Goal: Task Accomplishment & Management: Manage account settings

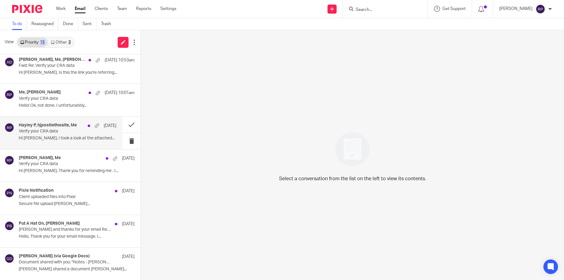
scroll to position [266, 0]
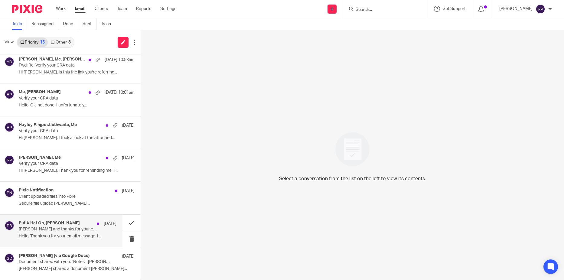
click at [42, 235] on p "Hello, Thank you for your email message. I..." at bounding box center [68, 236] width 98 height 5
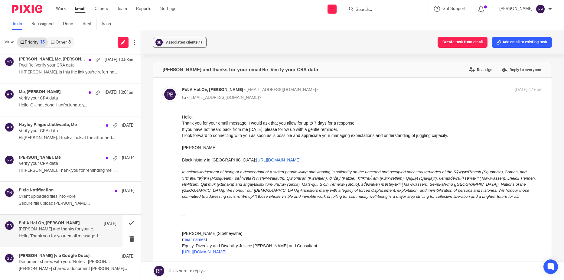
scroll to position [0, 0]
click at [129, 224] on button at bounding box center [131, 223] width 18 height 16
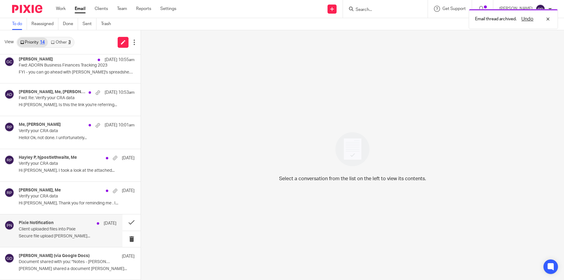
click at [34, 242] on div "Pixie Notification Sep 18 Client uploaded files into Pixie Secure file upload H…" at bounding box center [61, 230] width 122 height 32
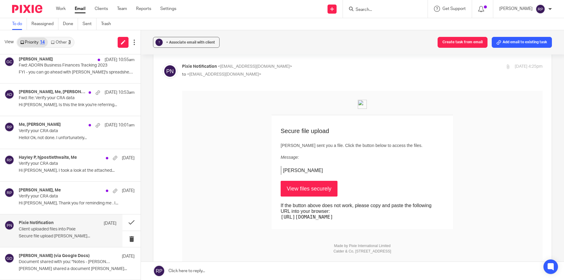
scroll to position [0, 0]
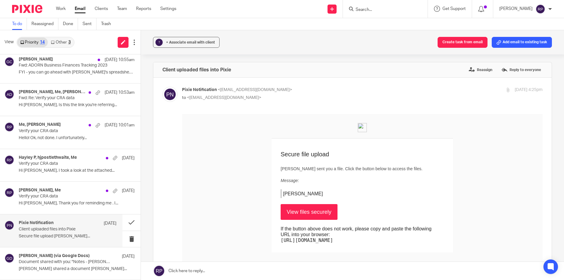
click at [305, 210] on link "View files securely" at bounding box center [309, 212] width 57 height 16
click at [126, 224] on button at bounding box center [131, 222] width 18 height 16
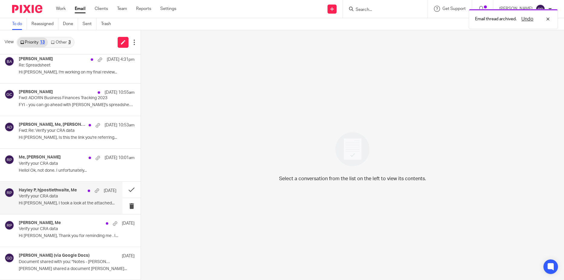
click at [37, 199] on div "Hayley P, hjpostlethwaite, Me Sep 18 Verify your CRA data Hi Rebecca, I took a …" at bounding box center [68, 198] width 98 height 20
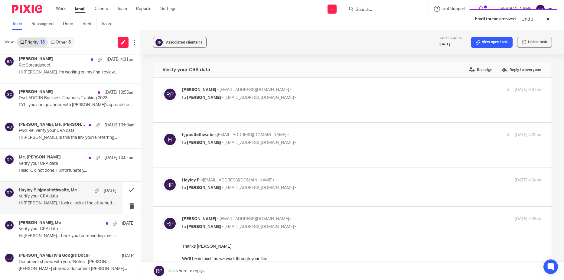
scroll to position [0, 0]
click at [127, 190] on button at bounding box center [131, 190] width 18 height 16
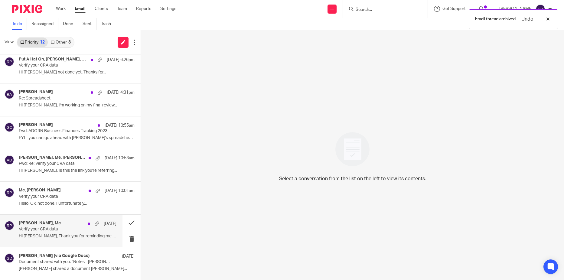
click at [54, 227] on p "Verify your CRA data" at bounding box center [58, 229] width 78 height 5
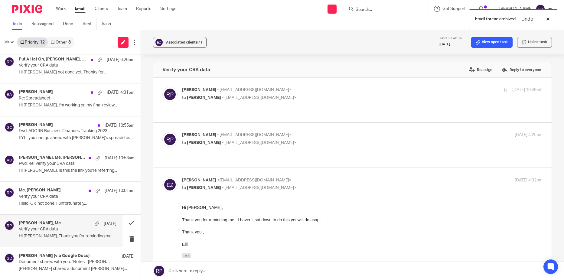
scroll to position [0, 0]
click at [490, 43] on link "View open task" at bounding box center [492, 42] width 42 height 11
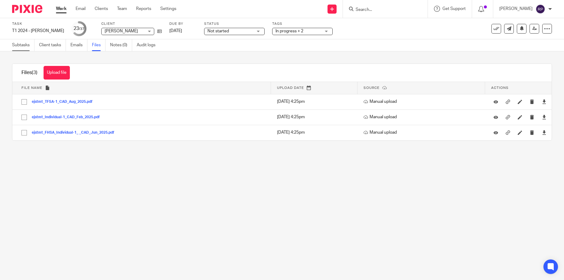
click at [16, 41] on link "Subtasks" at bounding box center [23, 45] width 22 height 12
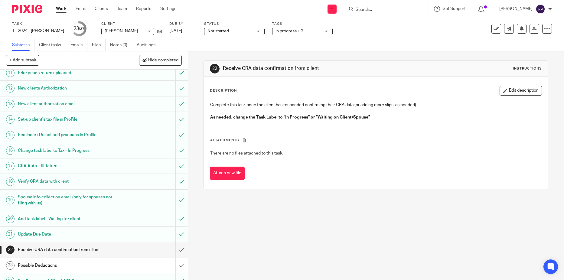
scroll to position [181, 0]
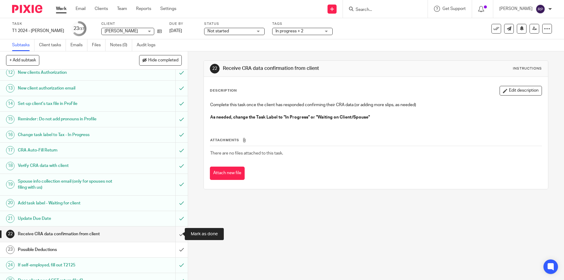
click at [174, 235] on input "submit" at bounding box center [94, 233] width 188 height 15
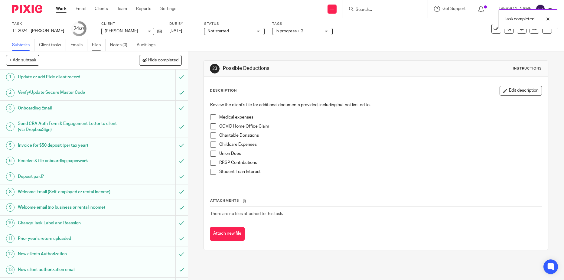
click at [95, 46] on link "Files" at bounding box center [99, 45] width 14 height 12
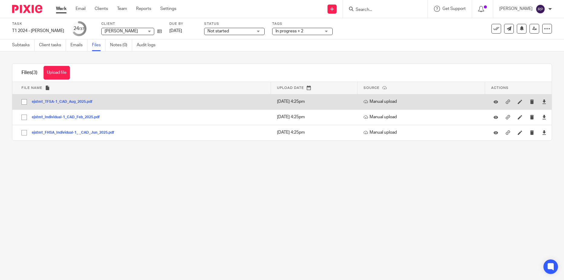
click at [54, 102] on button "ejstmt_TFSA-1_CAD_Aug_2025.pdf" at bounding box center [64, 102] width 65 height 4
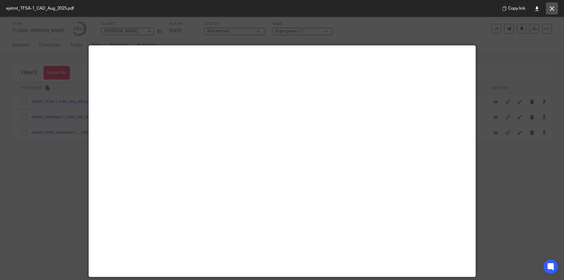
click at [554, 7] on icon at bounding box center [552, 8] width 5 height 5
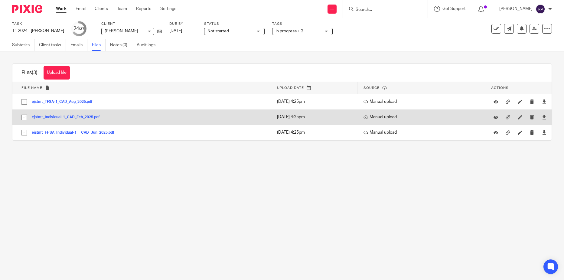
click at [54, 117] on button "ejstmt_Individual-1_CAD_Feb_2025.pdf" at bounding box center [68, 117] width 73 height 4
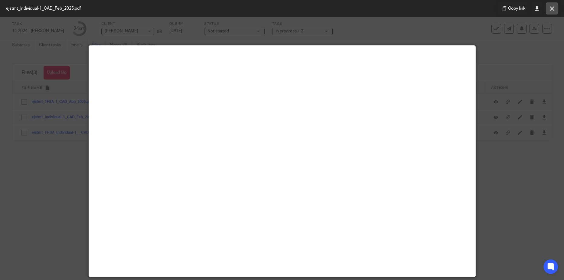
click at [554, 5] on button at bounding box center [552, 8] width 12 height 12
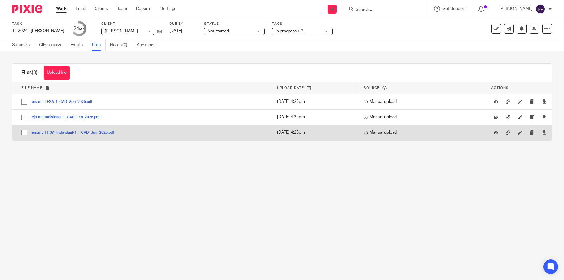
click at [72, 133] on button "ejstmt_FHSA_Individual-1_ _CAD_Jun_2025.pdf" at bounding box center [75, 133] width 87 height 4
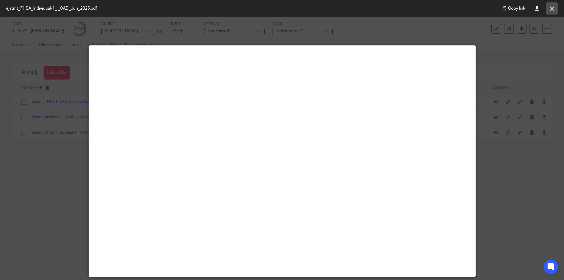
click at [549, 8] on button at bounding box center [552, 8] width 12 height 12
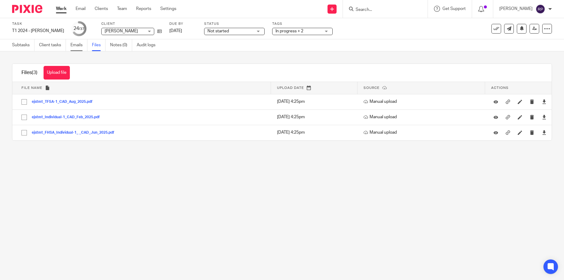
click at [78, 43] on link "Emails" at bounding box center [78, 45] width 17 height 12
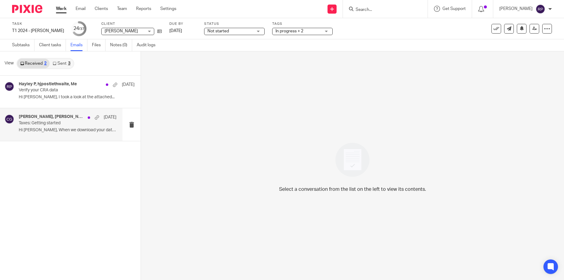
click at [50, 129] on p "Hi [PERSON_NAME], When we download your data from..." at bounding box center [68, 130] width 98 height 5
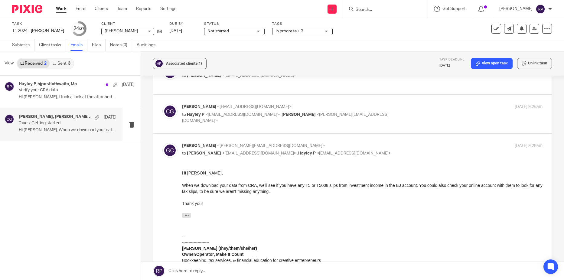
scroll to position [91, 0]
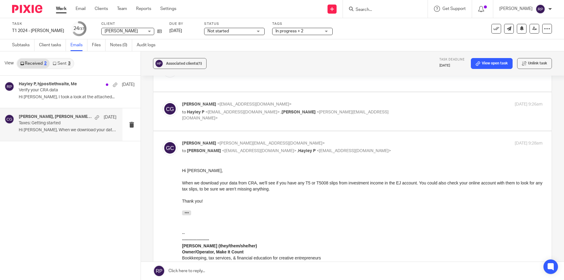
click at [440, 104] on div "Carō Garofalo <admin@letsmakeitcount.ca> to Hayley P <hjpostlethwaite@gmail.com…" at bounding box center [362, 111] width 360 height 20
checkbox input "true"
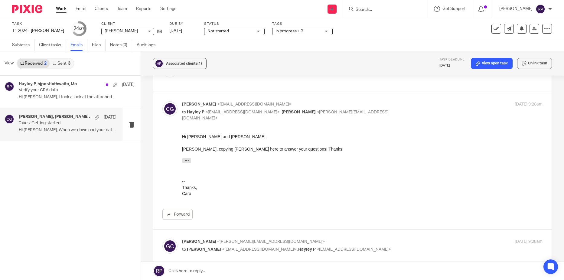
scroll to position [0, 0]
click at [188, 160] on icon "button" at bounding box center [186, 160] width 5 height 5
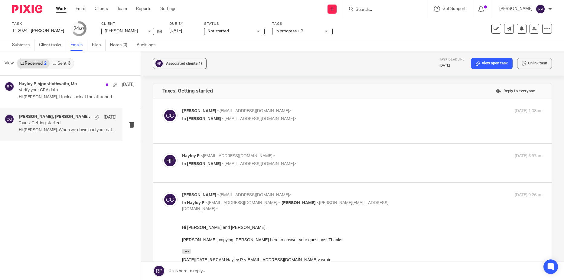
click at [315, 153] on p "Hayley P <hjpostlethwaite@gmail.com>" at bounding box center [302, 156] width 240 height 6
checkbox input "true"
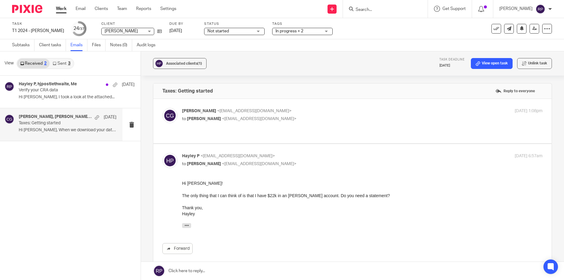
click at [333, 114] on p "Carō Garofalo <admin@letsmakeitcount.ca>" at bounding box center [302, 111] width 240 height 6
checkbox input "true"
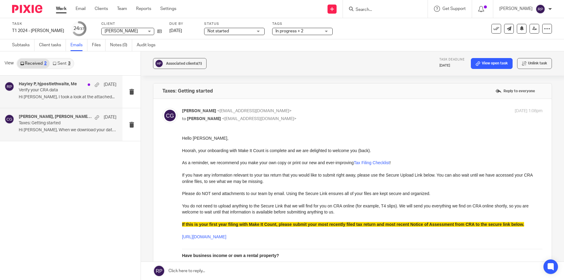
click at [59, 89] on p "Verify your CRA data" at bounding box center [58, 90] width 78 height 5
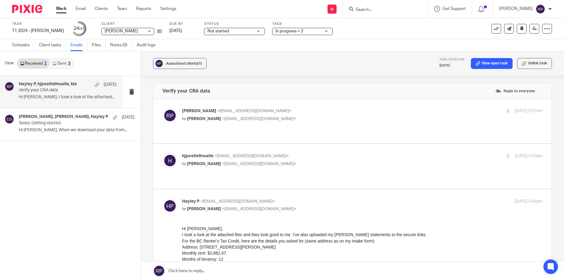
scroll to position [30, 0]
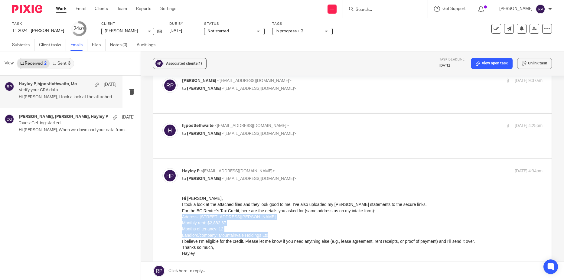
drag, startPoint x: 274, startPoint y: 237, endPoint x: 165, endPoint y: 218, distance: 110.5
click at [182, 218] on html "Hi Rebecca, I took a look at the attached files and they look good to me. I’ve …" at bounding box center [362, 232] width 360 height 75
copy ul "Address: 1510 Salsbury Dr, Vancouver, BC V5L 4B6 Monthly rent: $2,882.67 Months…"
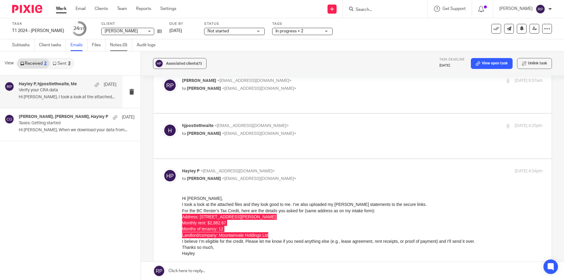
click at [122, 45] on link "Notes (0)" at bounding box center [121, 45] width 22 height 12
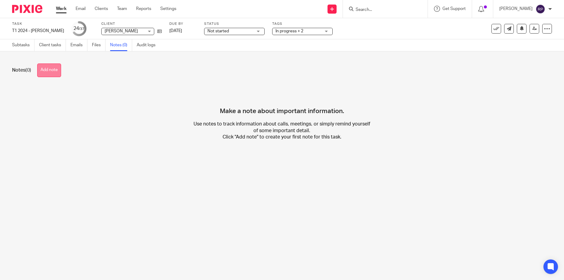
click at [58, 69] on button "Add note" at bounding box center [49, 70] width 24 height 14
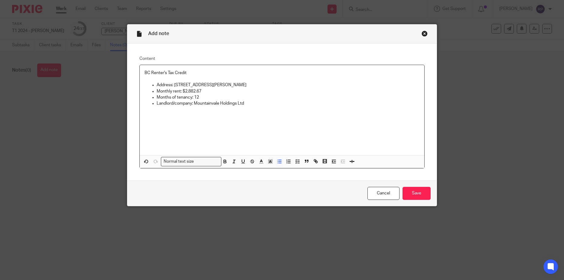
drag, startPoint x: 250, startPoint y: 84, endPoint x: 172, endPoint y: 84, distance: 77.7
click at [172, 84] on p "Address: [STREET_ADDRESS][PERSON_NAME]" at bounding box center [288, 85] width 263 height 6
copy p "1510 Salsbury Dr, Vancouver, BC V5L 4B6"
drag, startPoint x: 245, startPoint y: 102, endPoint x: 192, endPoint y: 106, distance: 52.7
click at [192, 106] on p "Landlord/company: Mountainvale Holdings Ltd" at bounding box center [288, 103] width 263 height 6
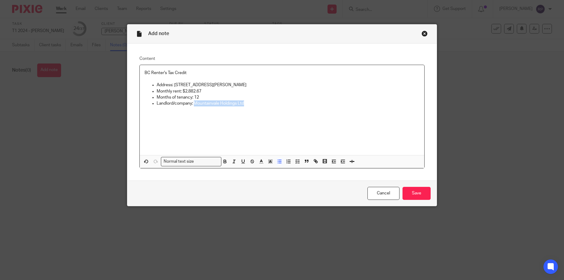
copy p "Mountainvale Holdings Ltd"
click at [414, 195] on input "Save" at bounding box center [416, 193] width 28 height 13
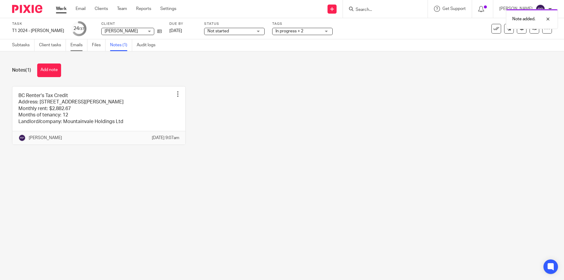
click at [75, 47] on link "Emails" at bounding box center [78, 45] width 17 height 12
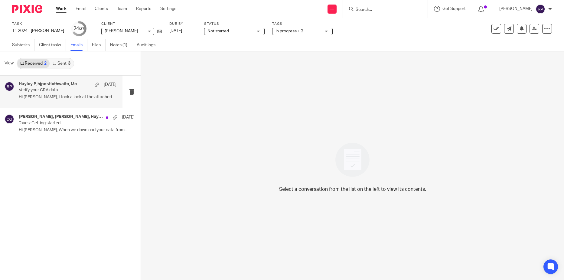
click at [67, 100] on div "Hayley P, hjpostlethwaite, Me [DATE] Verify your CRA data Hi [PERSON_NAME], I t…" at bounding box center [68, 92] width 98 height 20
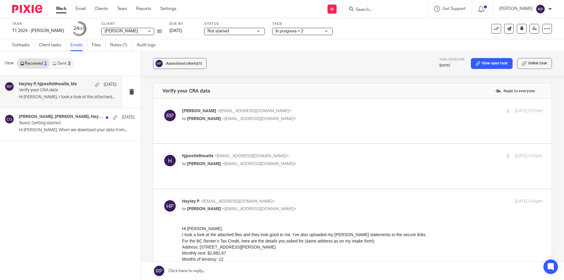
click at [346, 153] on p "hjpostlethwaite <[EMAIL_ADDRESS][DOMAIN_NAME]>" at bounding box center [302, 156] width 240 height 6
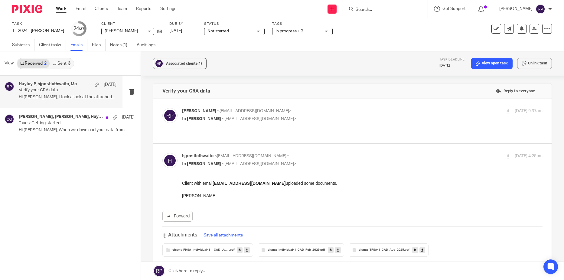
click at [346, 153] on p "hjpostlethwaite <[EMAIL_ADDRESS][DOMAIN_NAME]>" at bounding box center [302, 156] width 240 height 6
checkbox input "false"
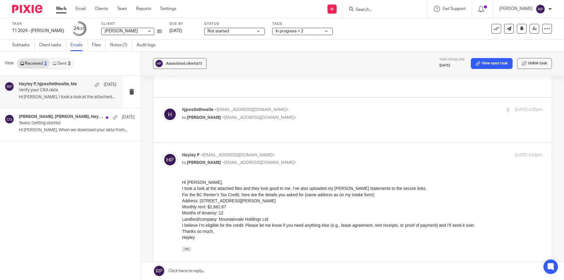
scroll to position [60, 0]
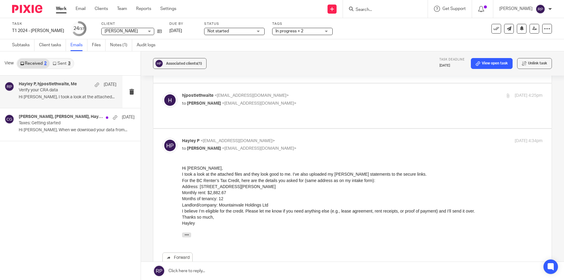
click at [246, 272] on link at bounding box center [352, 271] width 423 height 18
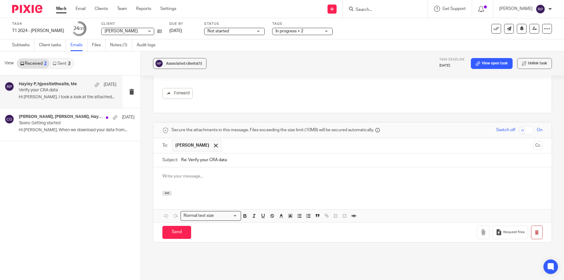
scroll to position [0, 0]
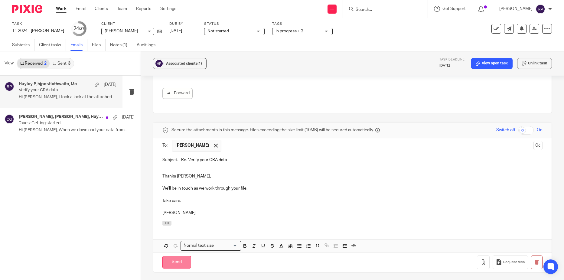
click at [171, 256] on input "Send" at bounding box center [176, 262] width 29 height 13
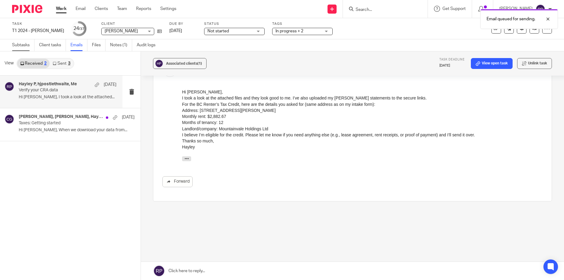
scroll to position [119, 0]
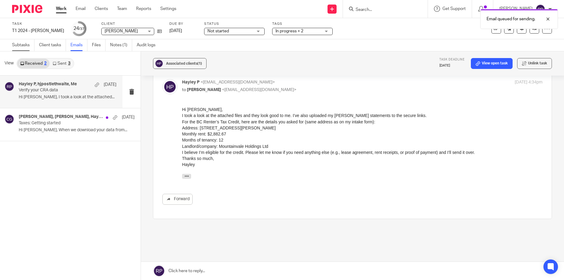
click at [12, 45] on link "Subtasks" at bounding box center [23, 45] width 22 height 12
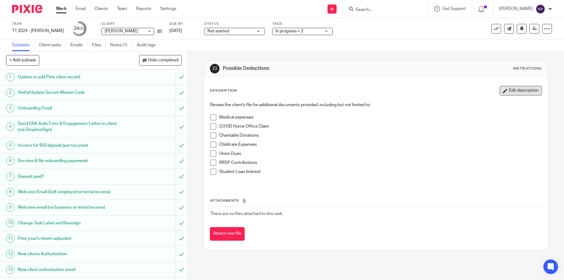
click at [501, 94] on button "Edit description" at bounding box center [520, 91] width 42 height 10
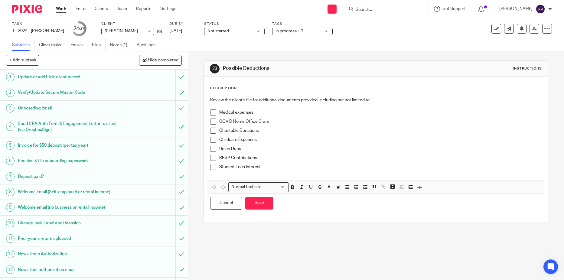
click at [281, 168] on p "Student Loan Interest" at bounding box center [380, 167] width 322 height 6
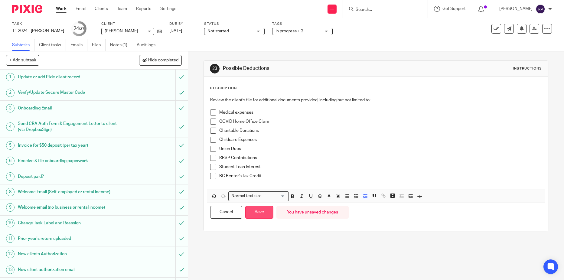
click at [262, 213] on button "Save" at bounding box center [259, 212] width 28 height 13
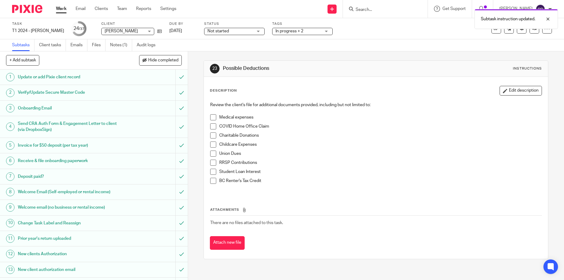
click at [210, 183] on span at bounding box center [213, 181] width 6 height 6
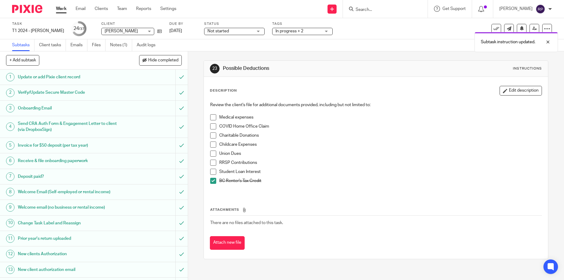
click at [211, 164] on span at bounding box center [213, 163] width 6 height 6
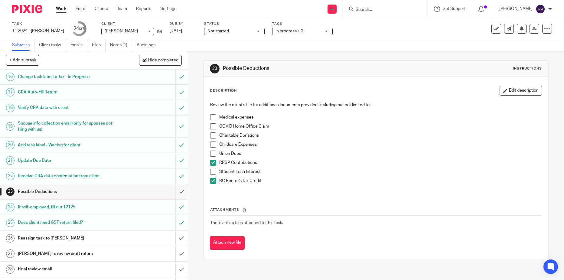
scroll to position [242, 0]
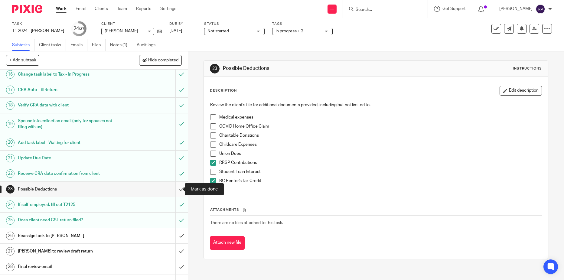
click at [174, 189] on input "submit" at bounding box center [94, 189] width 188 height 15
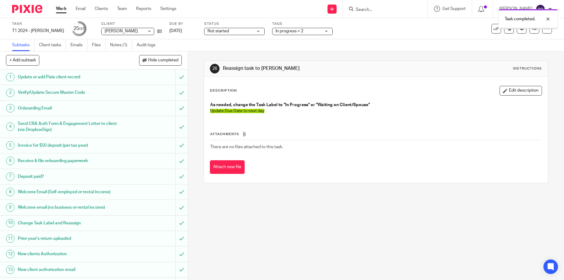
click at [253, 33] on span "Not started" at bounding box center [229, 31] width 45 height 6
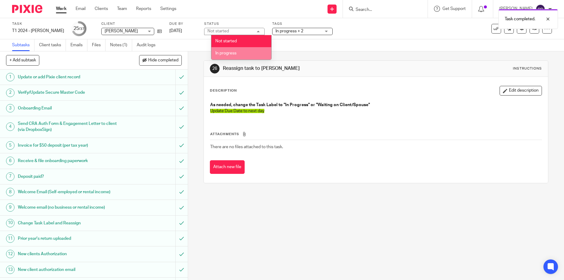
click at [241, 58] on li "In progress" at bounding box center [241, 53] width 60 height 12
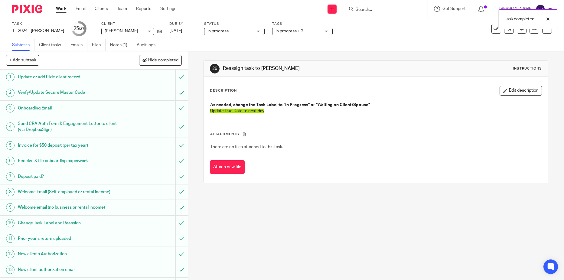
click at [303, 30] on span "In progress + 2" at bounding box center [289, 31] width 28 height 4
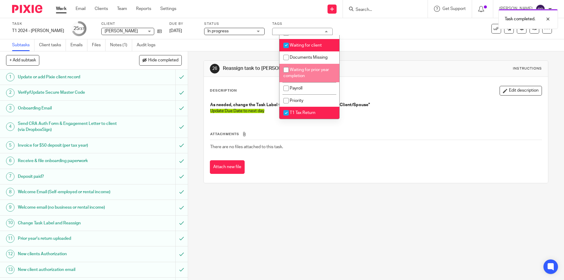
scroll to position [60, 0]
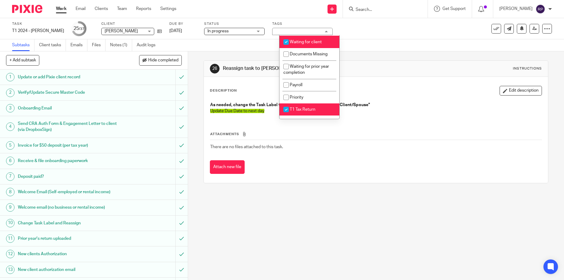
click at [300, 41] on span "Waiting for client" at bounding box center [306, 42] width 32 height 4
checkbox input "false"
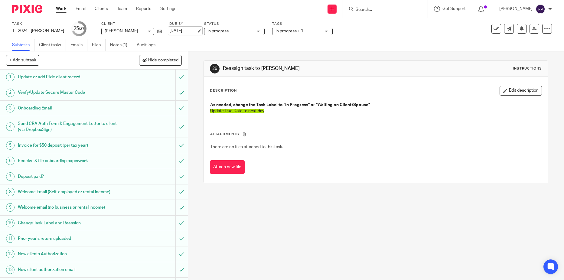
click at [190, 29] on link "Sep 25, 2025" at bounding box center [182, 31] width 27 height 6
click at [531, 33] on link at bounding box center [534, 29] width 10 height 10
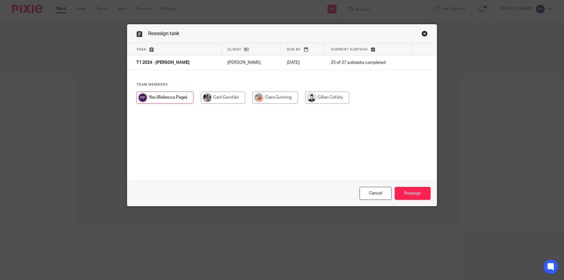
click at [325, 97] on input "radio" at bounding box center [327, 98] width 44 height 12
radio input "true"
click at [419, 194] on input "Reassign" at bounding box center [413, 193] width 36 height 13
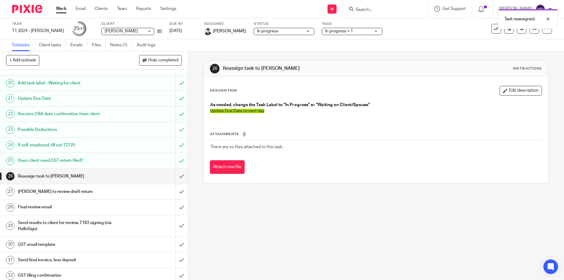
scroll to position [302, 0]
click at [176, 175] on input "submit" at bounding box center [94, 175] width 188 height 15
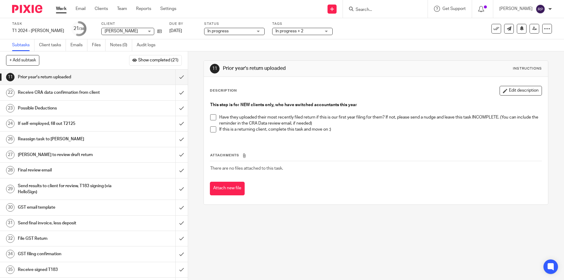
click at [102, 125] on h1 "If self-employed, fill out T2125" at bounding box center [68, 123] width 101 height 9
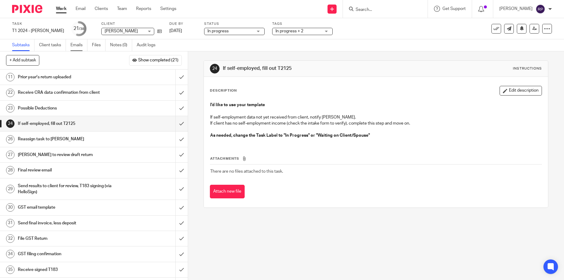
click at [79, 43] on link "Emails" at bounding box center [78, 45] width 17 height 12
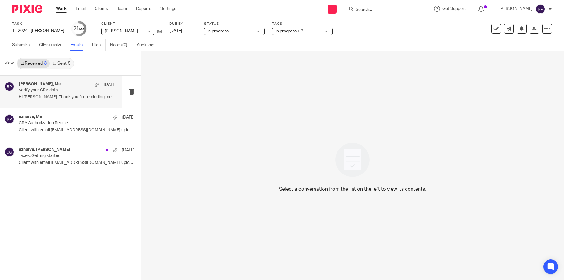
click at [69, 96] on p "Hi Rebecca, Thank you for reminding me . I..." at bounding box center [68, 97] width 98 height 5
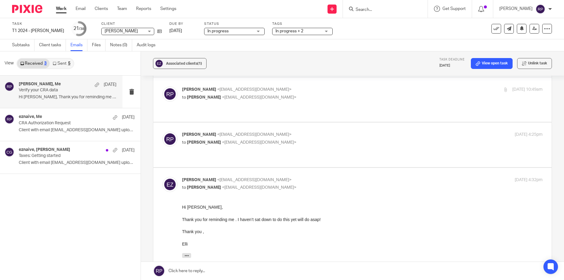
scroll to position [30, 0]
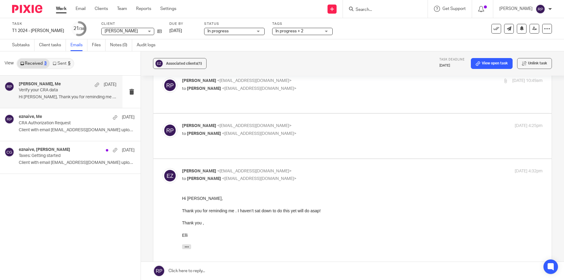
click at [223, 272] on link at bounding box center [352, 271] width 423 height 18
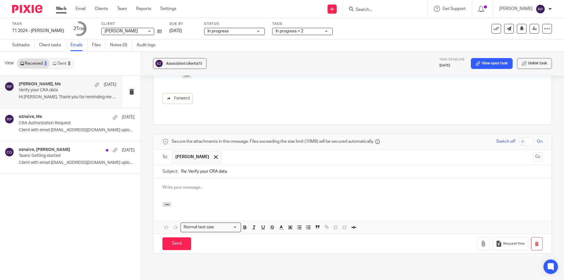
scroll to position [0, 0]
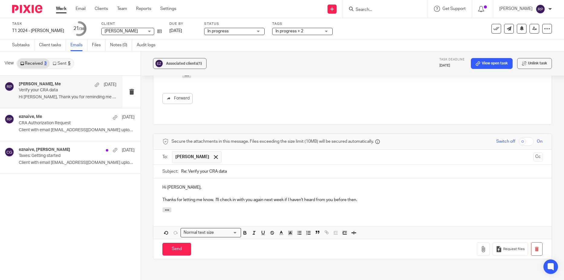
click at [381, 178] on div "Hi Elli, Thanks for letting me know. I'll check in with you again next week if …" at bounding box center [352, 192] width 398 height 29
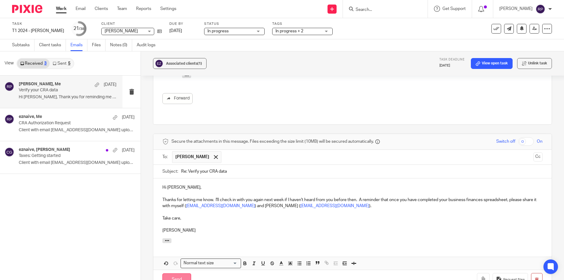
click at [177, 273] on input "Send" at bounding box center [176, 279] width 29 height 13
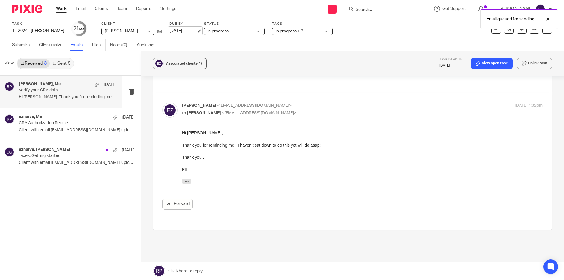
click at [170, 32] on link "Sep 25, 2025" at bounding box center [182, 31] width 27 height 6
click at [79, 9] on link "Email" at bounding box center [81, 9] width 10 height 6
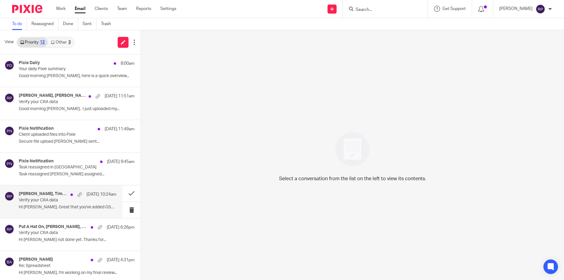
scroll to position [168, 0]
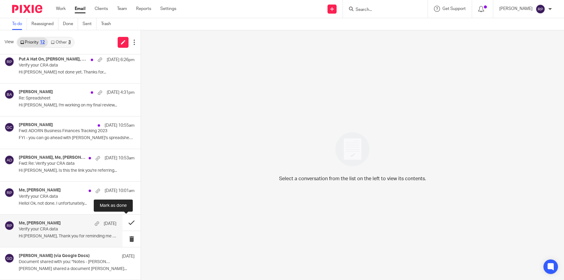
click at [125, 222] on button at bounding box center [131, 223] width 18 height 16
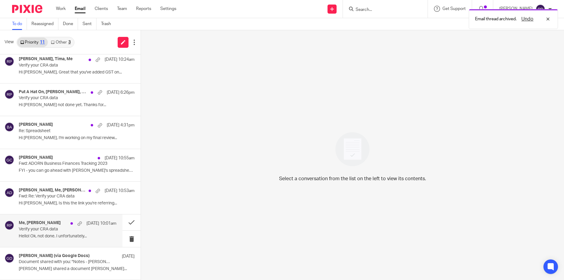
click at [49, 233] on div "Me, Crystal Draper Sep 22 10:01am Verify your CRA data Hello! Ok, not done. I u…" at bounding box center [68, 230] width 98 height 20
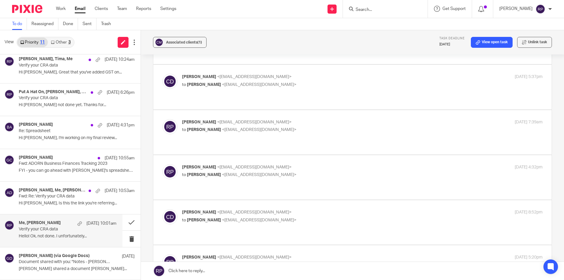
scroll to position [1051, 0]
checkbox input "false"
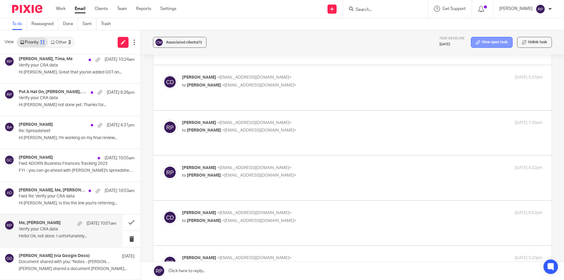
click at [482, 45] on link "View open task" at bounding box center [492, 42] width 42 height 11
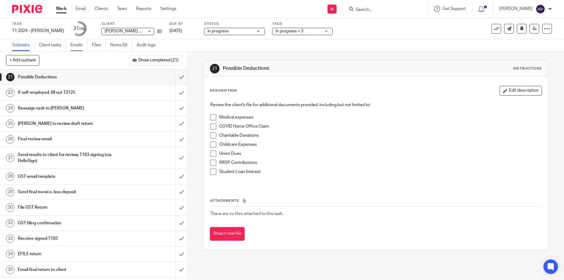
click at [82, 47] on link "Emails" at bounding box center [78, 45] width 17 height 12
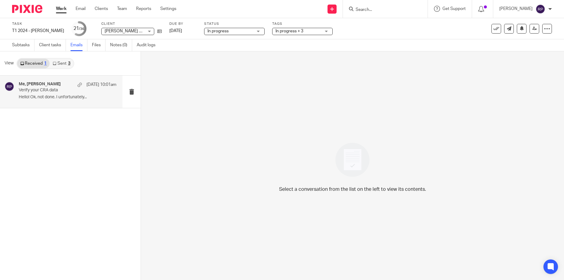
click at [59, 90] on p "Verify your CRA data" at bounding box center [58, 90] width 78 height 5
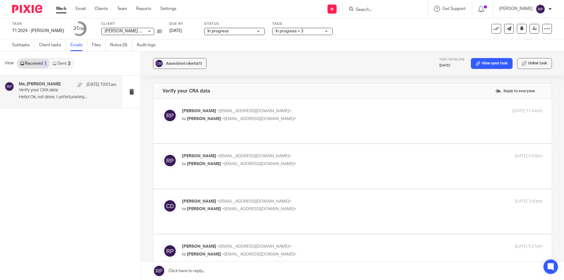
click at [208, 270] on link at bounding box center [352, 271] width 423 height 18
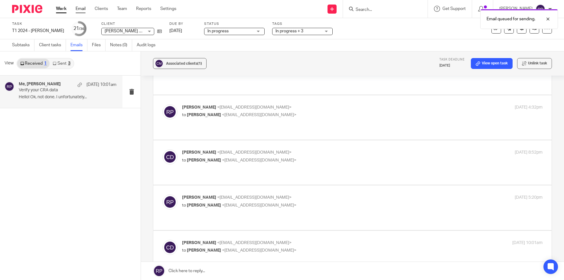
click at [83, 7] on link "Email" at bounding box center [81, 9] width 10 height 6
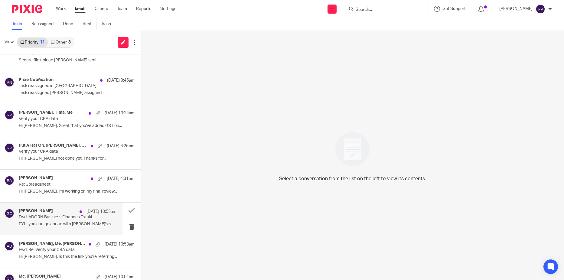
scroll to position [135, 0]
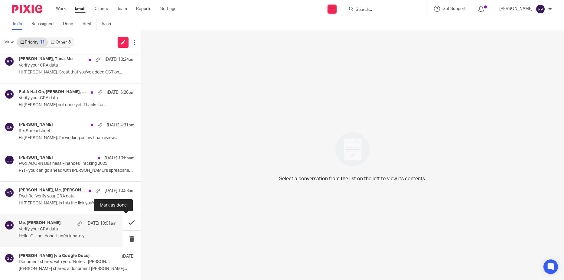
click at [126, 224] on button at bounding box center [131, 222] width 18 height 16
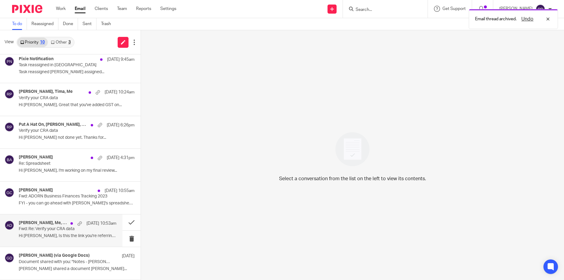
click at [48, 231] on p "Fwd: Re: Verify your CRA data" at bounding box center [58, 228] width 78 height 5
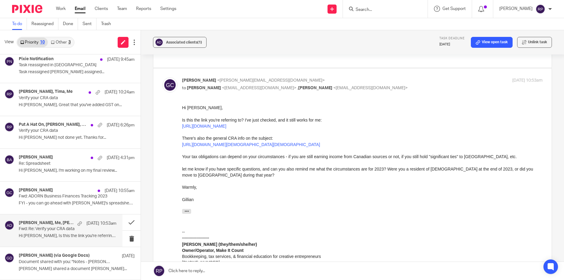
scroll to position [407, 0]
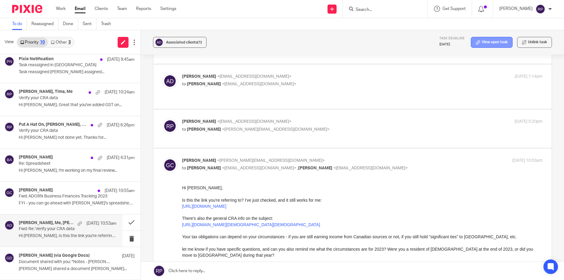
click at [481, 41] on link "View open task" at bounding box center [492, 42] width 42 height 11
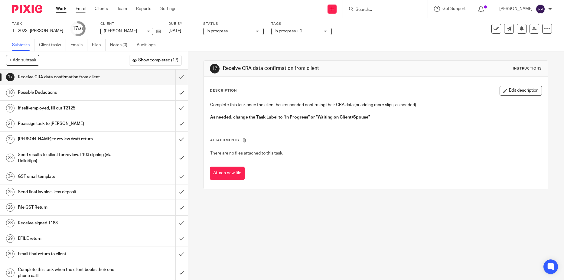
click at [80, 9] on link "Email" at bounding box center [81, 9] width 10 height 6
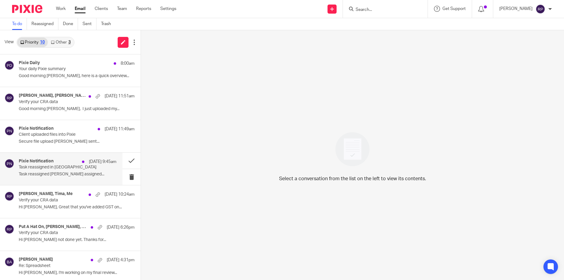
scroll to position [102, 0]
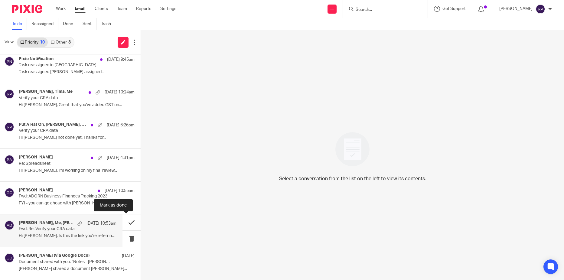
click at [124, 224] on button at bounding box center [131, 222] width 18 height 16
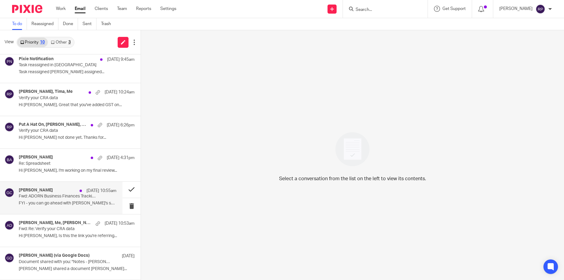
scroll to position [69, 0]
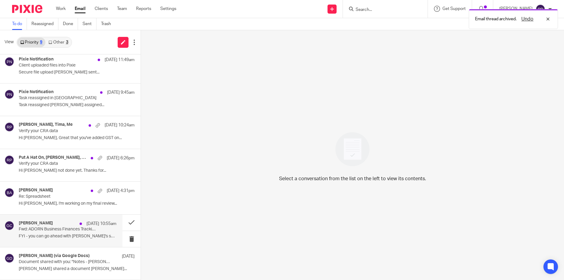
click at [29, 233] on div "[PERSON_NAME] [DATE] 10:55am Fwd: ADORN Business Finances Tracking 2023 FYI - y…" at bounding box center [68, 231] width 98 height 20
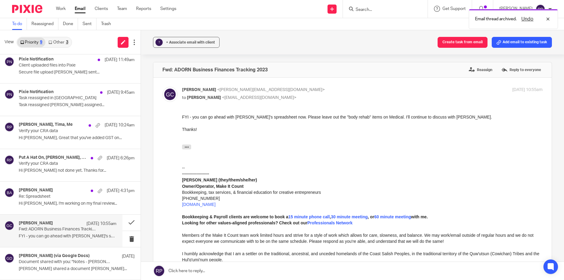
scroll to position [0, 0]
click at [369, 4] on div at bounding box center [385, 9] width 85 height 18
click at [370, 7] on input "Search" at bounding box center [382, 9] width 54 height 5
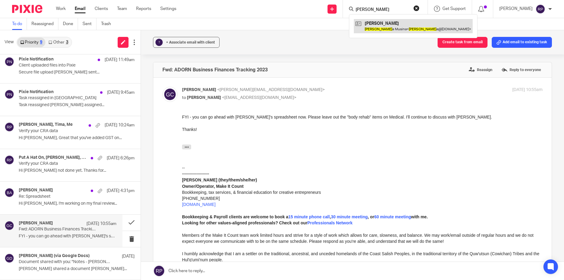
type input "tim"
click at [388, 30] on link at bounding box center [413, 26] width 119 height 14
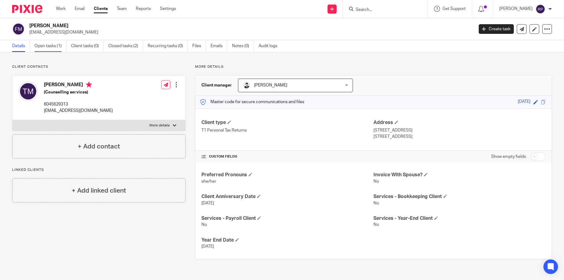
click at [41, 43] on link "Open tasks (1)" at bounding box center [50, 46] width 32 height 12
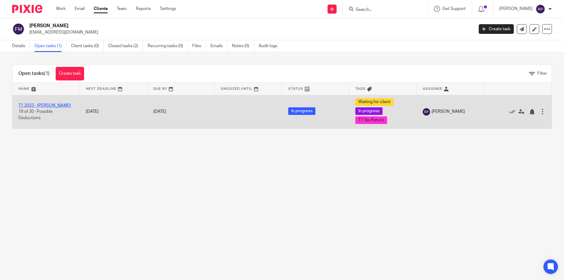
click at [47, 106] on link "T1 2023 - [PERSON_NAME]" at bounding box center [44, 105] width 52 height 4
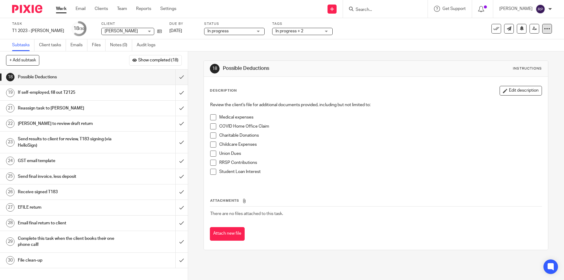
click at [543, 33] on div at bounding box center [547, 29] width 10 height 10
click at [526, 52] on link "Advanced task editor" at bounding box center [524, 53] width 40 height 4
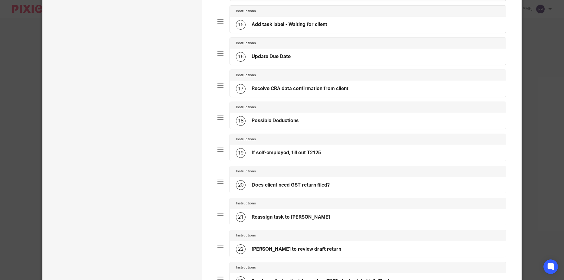
scroll to position [844, 0]
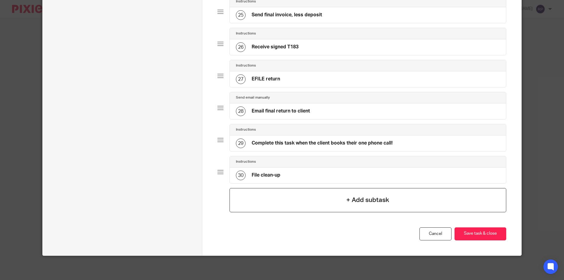
click at [395, 202] on div "+ Add subtask" at bounding box center [367, 200] width 277 height 24
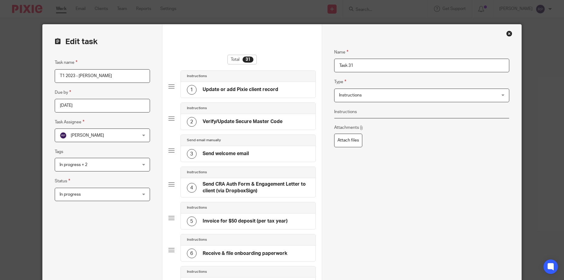
drag, startPoint x: 376, startPoint y: 67, endPoint x: 245, endPoint y: 65, distance: 130.6
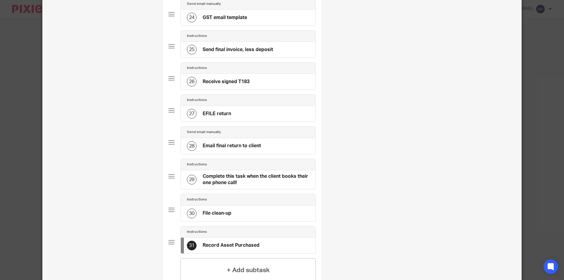
scroll to position [905, 0]
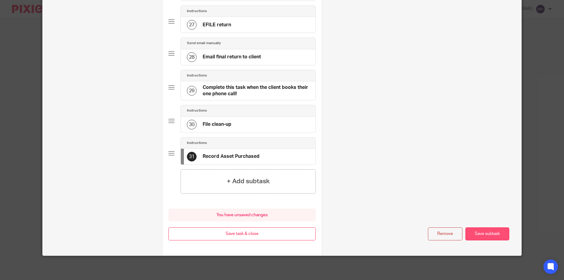
type input "Record Asset Purchased"
click at [480, 232] on button "Save subtask" at bounding box center [487, 233] width 44 height 13
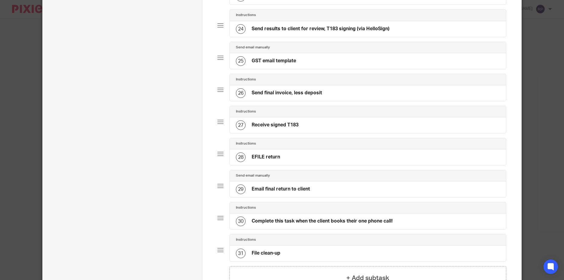
scroll to position [877, 0]
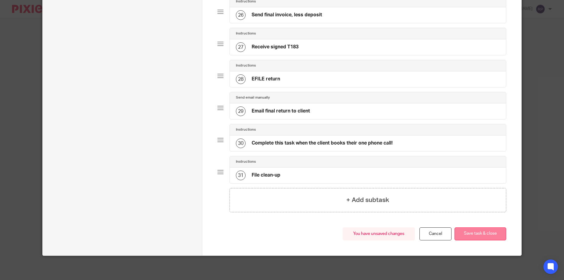
click at [473, 236] on button "Save task & close" at bounding box center [480, 233] width 52 height 13
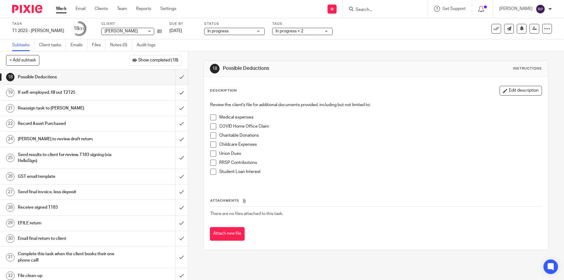
click at [212, 116] on span at bounding box center [213, 117] width 6 height 6
click at [179, 81] on input "submit" at bounding box center [94, 77] width 188 height 15
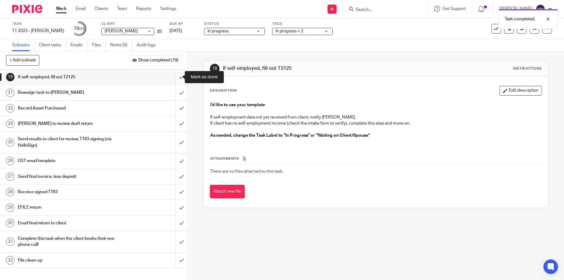
click at [174, 77] on input "submit" at bounding box center [94, 77] width 188 height 15
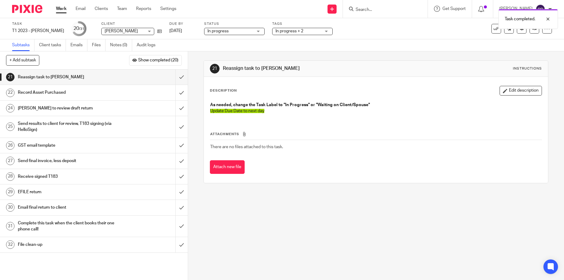
click at [313, 31] on div "In progress + 2" at bounding box center [302, 31] width 60 height 7
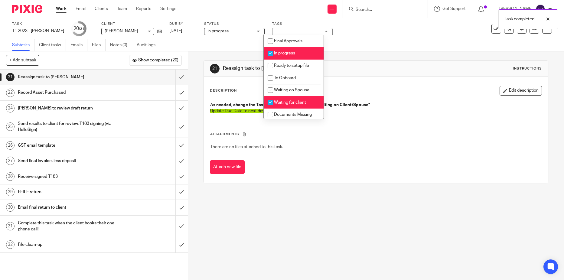
click at [292, 102] on span "Waiting for client" at bounding box center [290, 102] width 32 height 4
checkbox input "false"
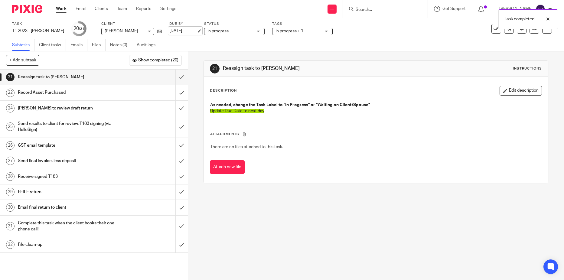
click at [171, 32] on link "Oct 9, 2025" at bounding box center [182, 31] width 27 height 6
click at [533, 32] on link at bounding box center [534, 29] width 10 height 10
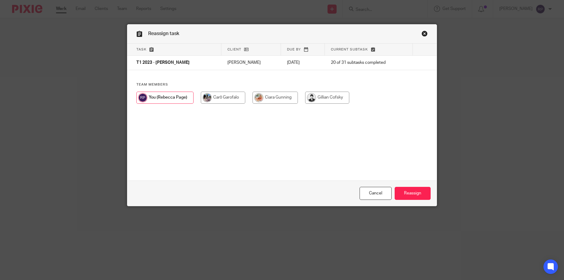
click at [338, 97] on input "radio" at bounding box center [327, 98] width 44 height 12
radio input "true"
click at [411, 195] on input "Reassign" at bounding box center [413, 193] width 36 height 13
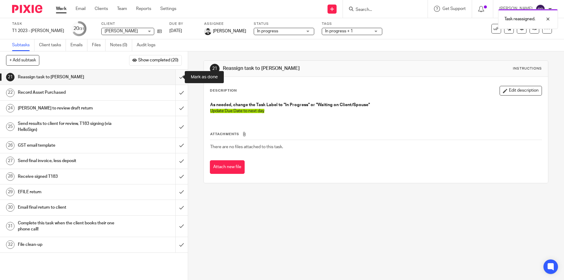
click at [174, 80] on input "submit" at bounding box center [94, 77] width 188 height 15
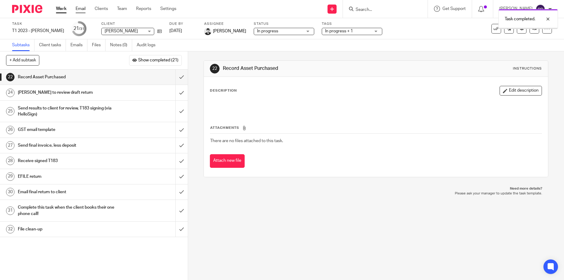
click at [83, 9] on link "Email" at bounding box center [81, 9] width 10 height 6
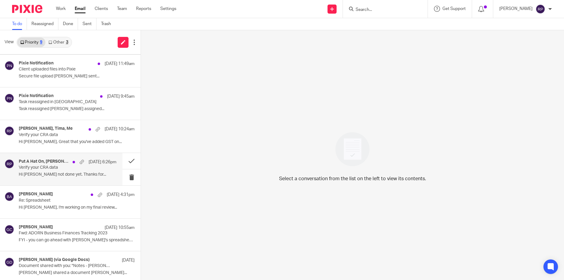
scroll to position [69, 0]
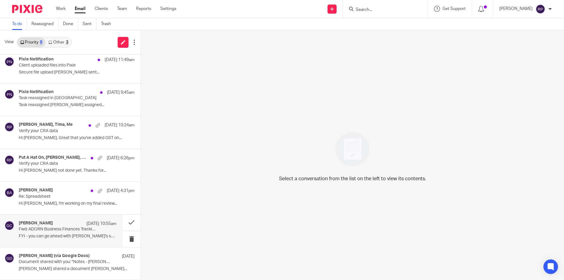
click at [66, 236] on p "FYI - you can go ahead with Tima's spreadsheet..." at bounding box center [68, 236] width 98 height 5
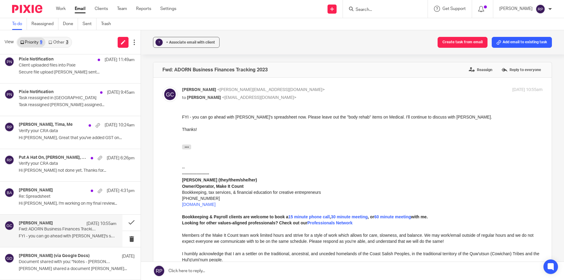
scroll to position [0, 0]
click at [126, 222] on button at bounding box center [131, 223] width 18 height 16
